Goal: Find specific page/section: Find specific page/section

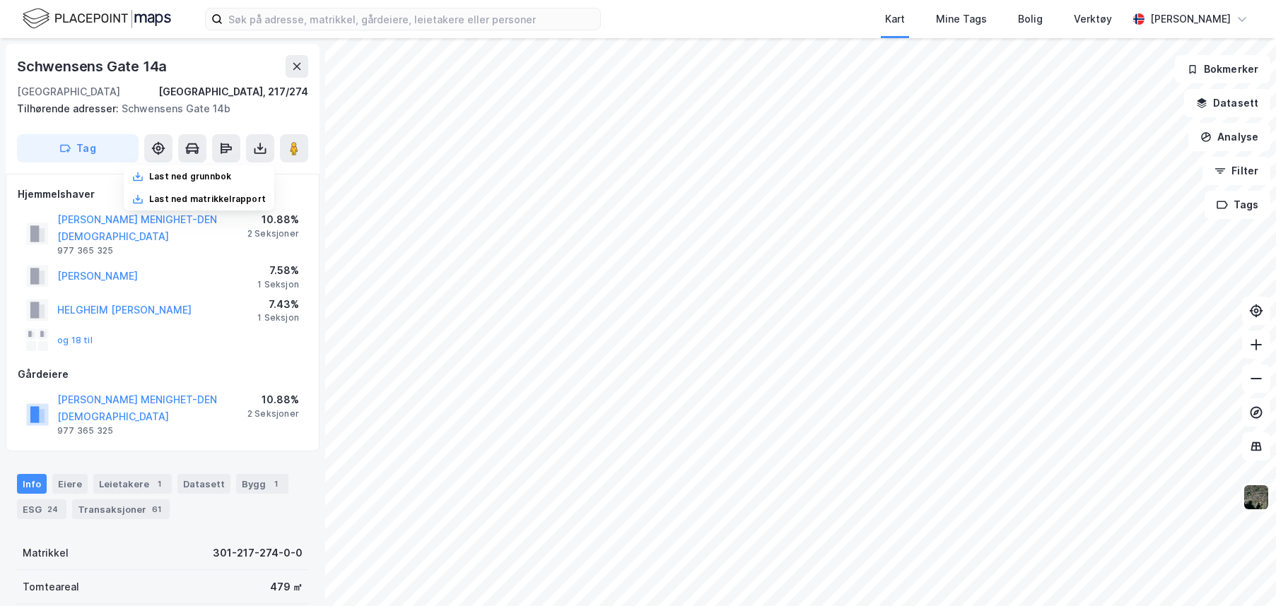
click at [77, 25] on img at bounding box center [97, 18] width 148 height 25
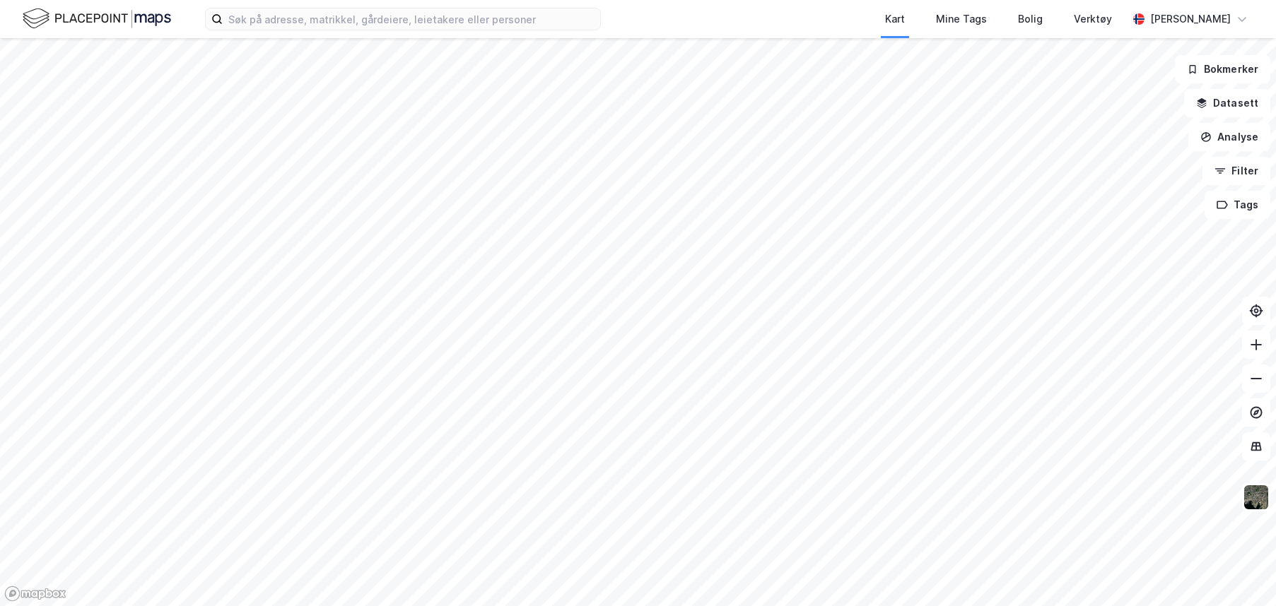
click at [88, 23] on img at bounding box center [97, 18] width 148 height 25
click at [275, 23] on input at bounding box center [411, 18] width 377 height 21
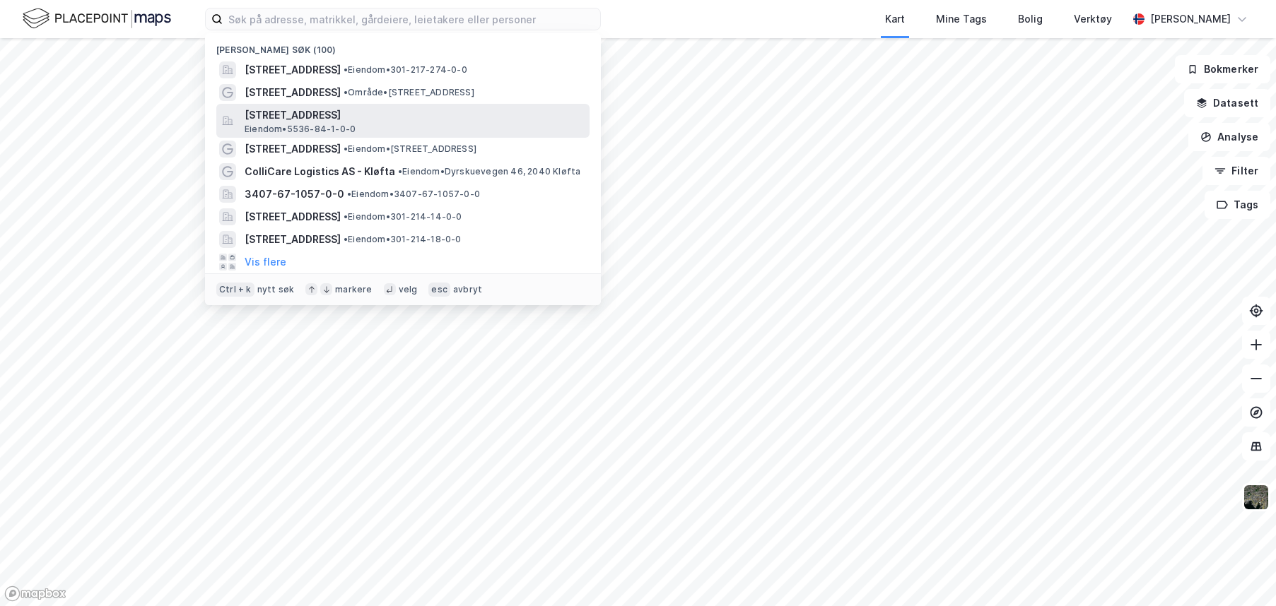
click at [301, 127] on span "Eiendom • 5536-84-1-0-0" at bounding box center [300, 129] width 111 height 11
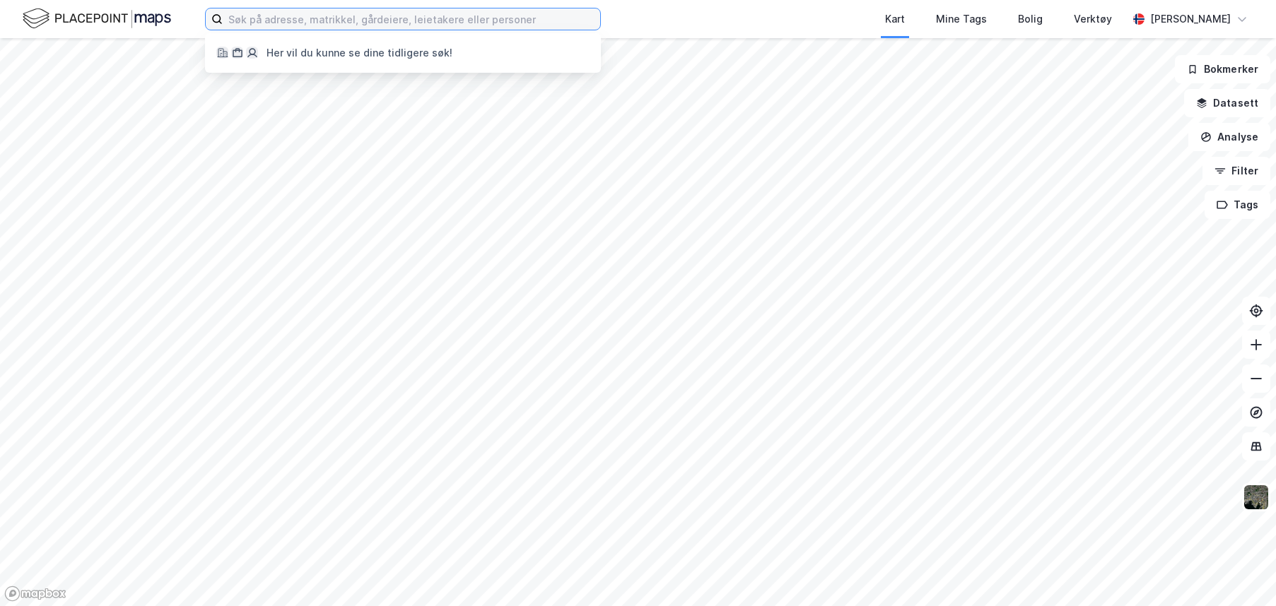
click at [399, 24] on input at bounding box center [411, 18] width 377 height 21
click at [400, 52] on div "Her vil du kunne se dine tidligere søk!" at bounding box center [359, 53] width 186 height 17
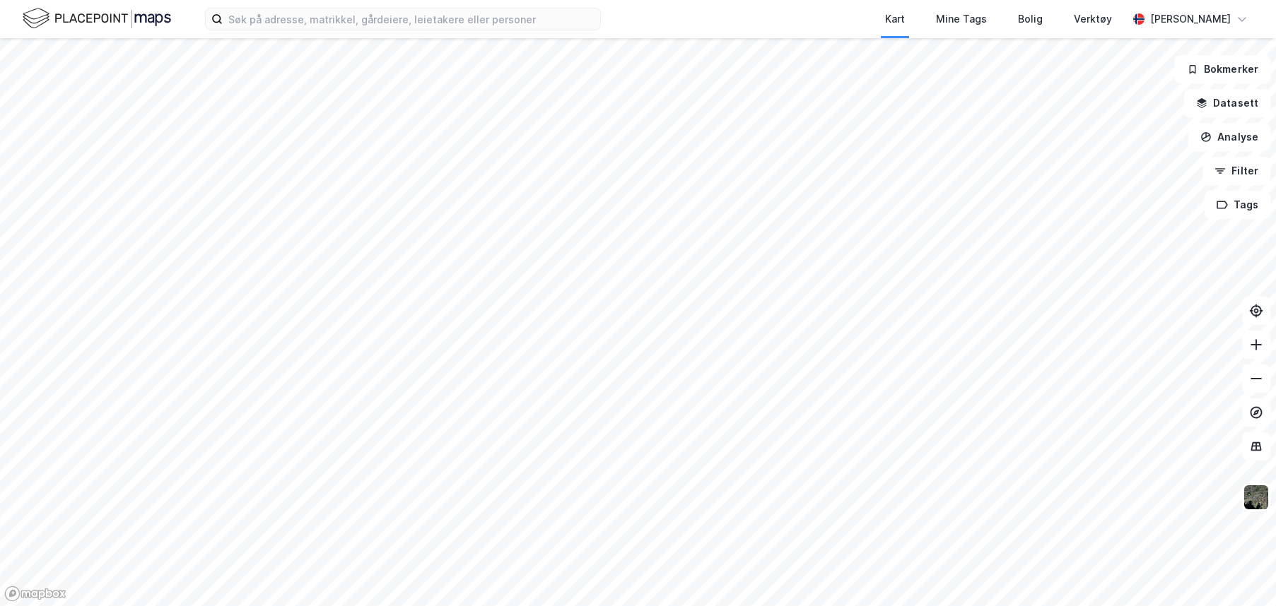
click at [106, 15] on img at bounding box center [97, 18] width 148 height 25
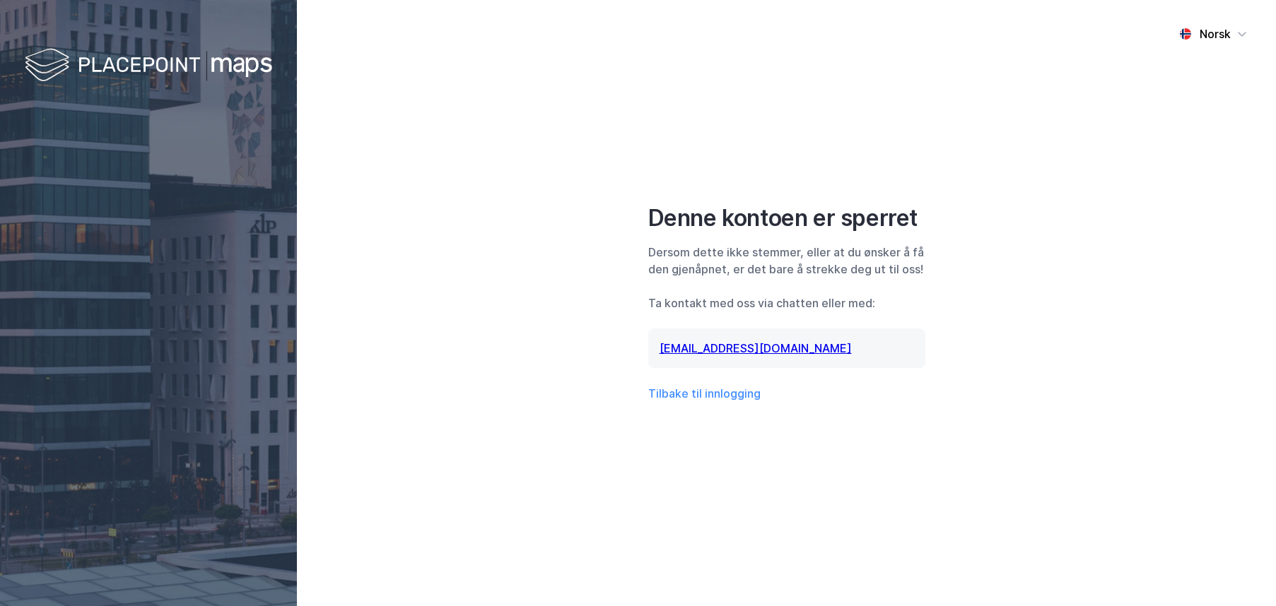
click at [768, 252] on div "Dersom dette ikke stemmer, eller at du ønsker å få den gjenåpnet, er det bare å…" at bounding box center [786, 261] width 277 height 34
click at [952, 265] on div "Norsk Denne kontoen er sperret [PERSON_NAME] dette ikke stemmer, eller at du øn…" at bounding box center [786, 303] width 979 height 606
